Goal: Navigation & Orientation: Find specific page/section

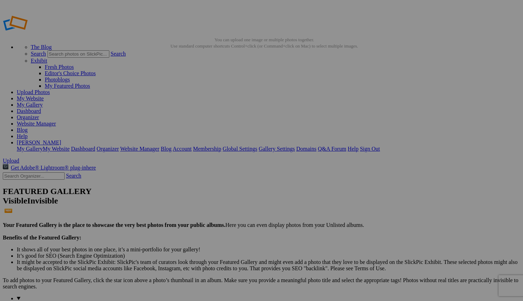
click at [56, 121] on link "Website Manager" at bounding box center [36, 124] width 39 height 6
